Goal: Information Seeking & Learning: Learn about a topic

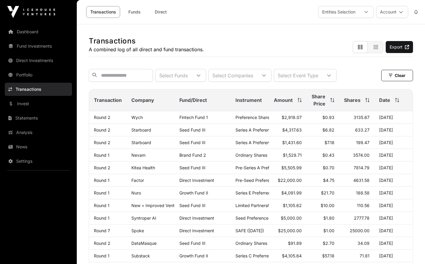
scroll to position [45, 0]
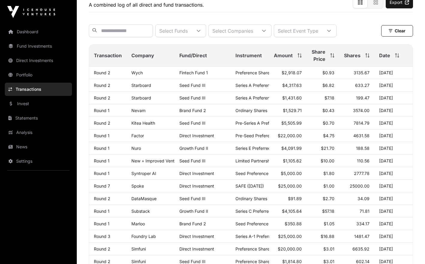
click at [31, 108] on link "Invest" at bounding box center [38, 103] width 67 height 13
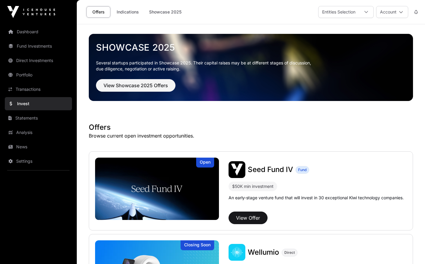
click at [133, 13] on link "Indications" at bounding box center [128, 11] width 30 height 11
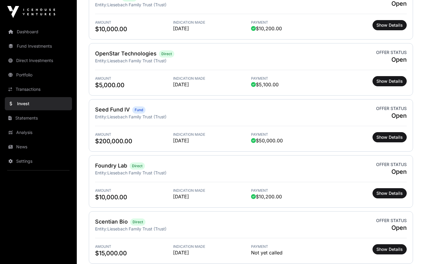
scroll to position [244, 0]
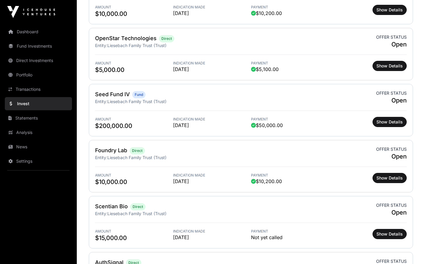
click at [29, 34] on link "Dashboard" at bounding box center [38, 31] width 67 height 13
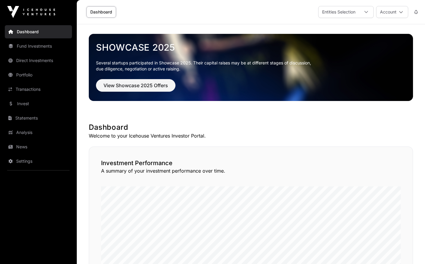
click at [27, 104] on link "Invest" at bounding box center [38, 103] width 67 height 13
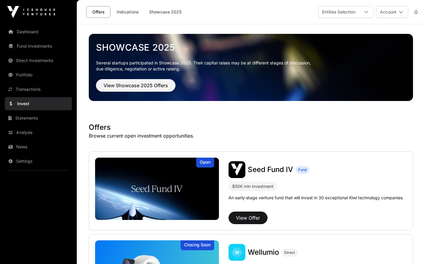
click at [356, 122] on div "Showcase 2025 Several startups participated in Showcase 2025. Their capital rai…" at bounding box center [251, 166] width 324 height 285
